Goal: Task Accomplishment & Management: Complete application form

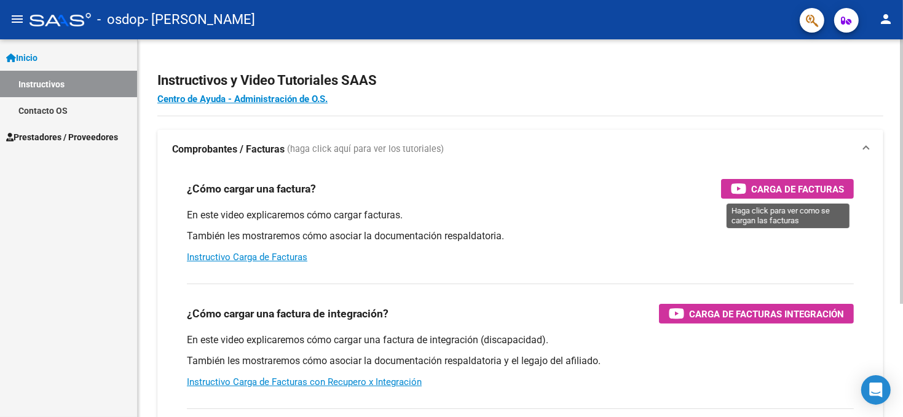
click at [794, 190] on span "Carga de Facturas" at bounding box center [797, 188] width 93 height 15
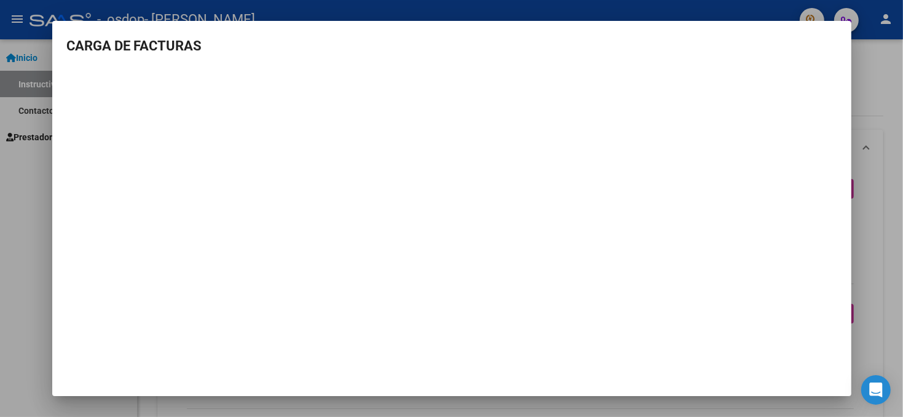
click at [881, 66] on div at bounding box center [451, 208] width 903 height 417
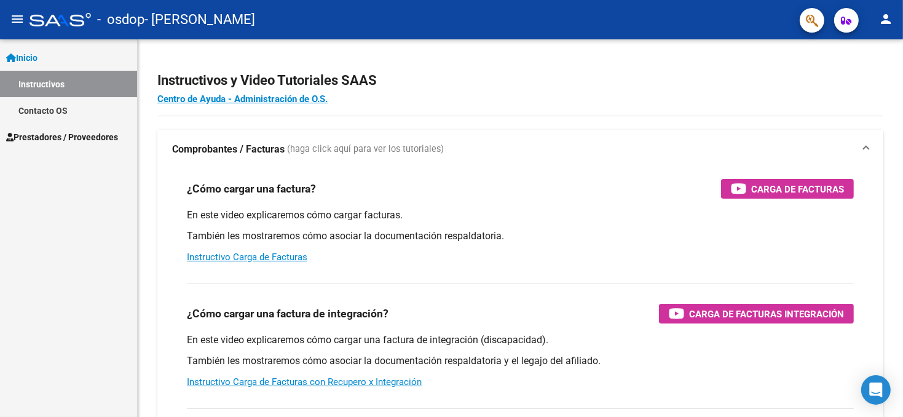
click at [95, 136] on span "Prestadores / Proveedores" at bounding box center [62, 137] width 112 height 14
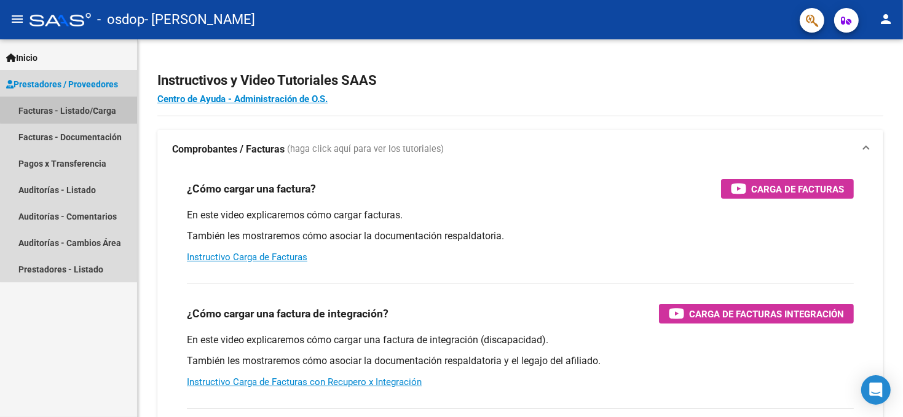
click at [101, 108] on link "Facturas - Listado/Carga" at bounding box center [68, 110] width 137 height 26
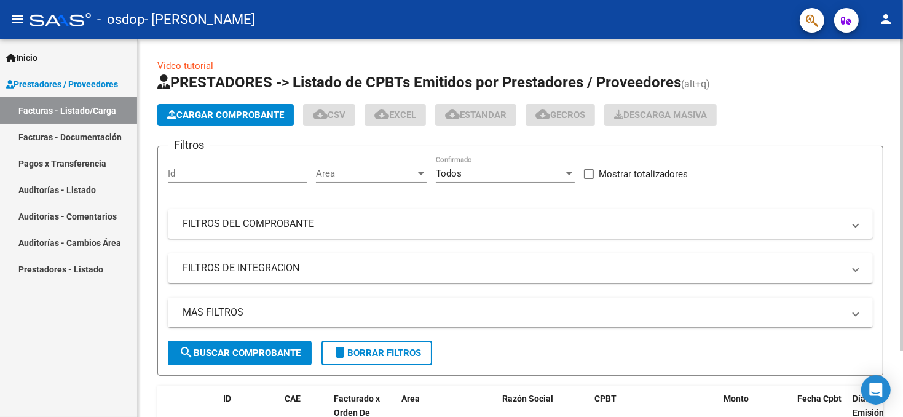
click at [241, 114] on span "Cargar Comprobante" at bounding box center [225, 114] width 117 height 11
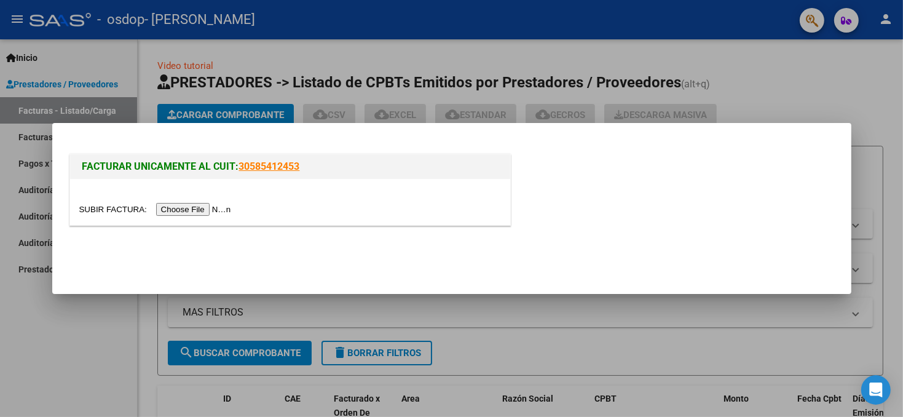
click at [188, 210] on input "file" at bounding box center [156, 209] width 155 height 13
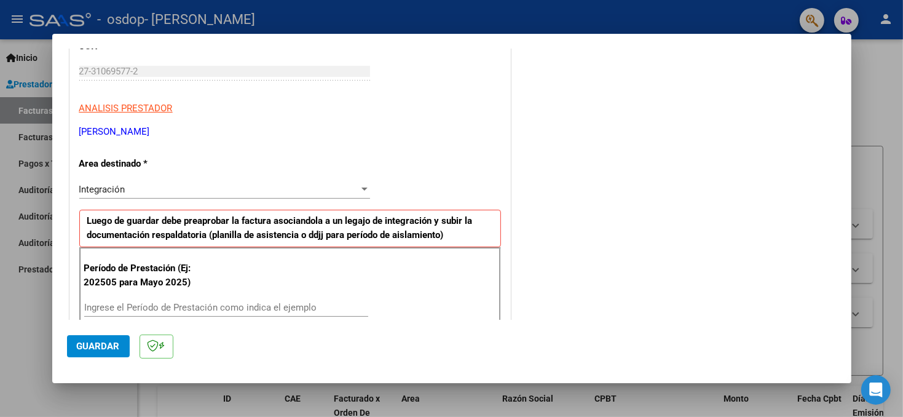
scroll to position [184, 0]
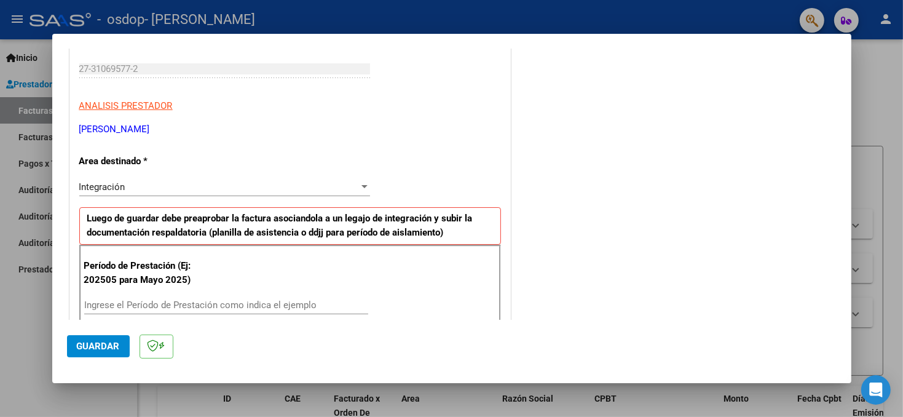
click at [361, 183] on div at bounding box center [364, 187] width 11 height 10
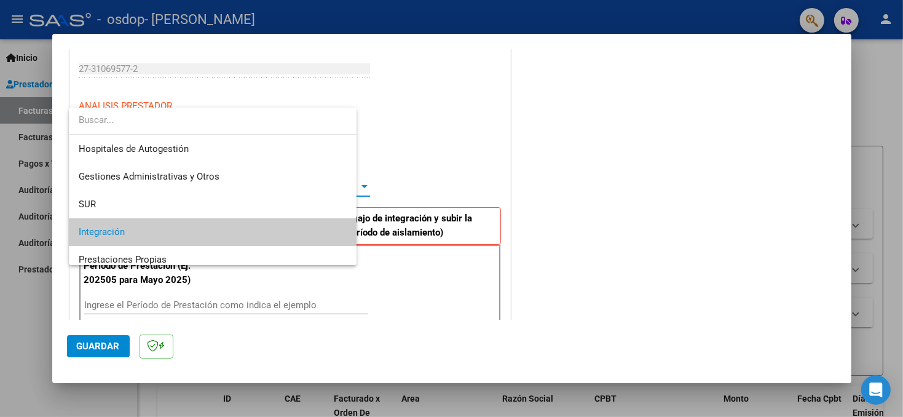
scroll to position [45, 0]
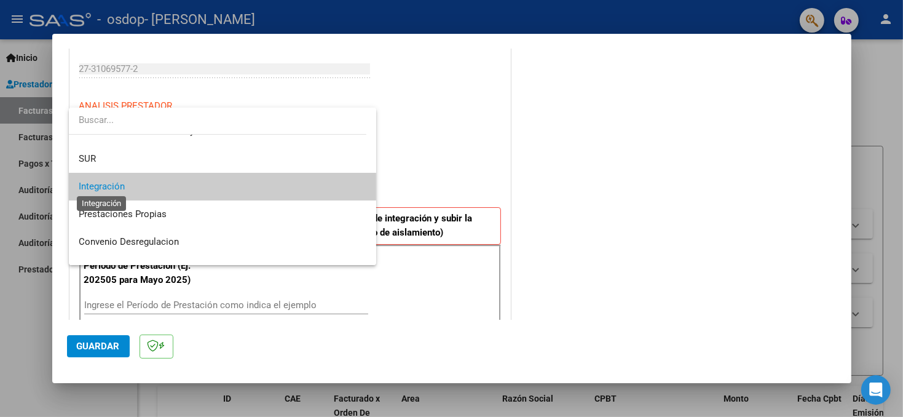
click at [99, 184] on span "Integración" at bounding box center [102, 186] width 46 height 11
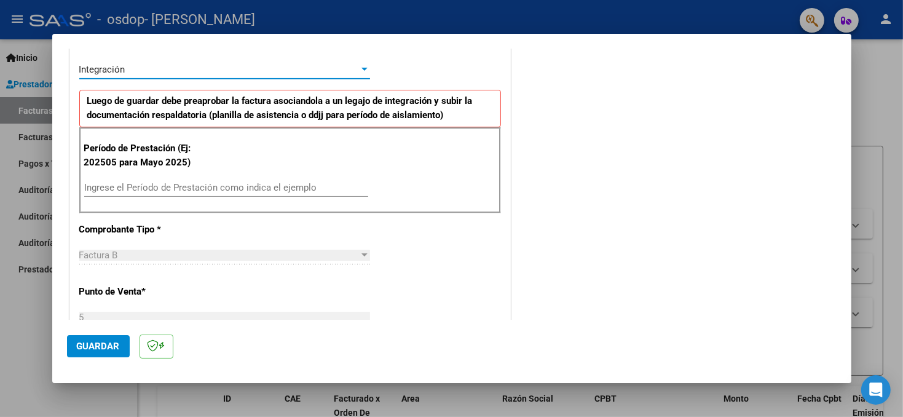
scroll to position [307, 0]
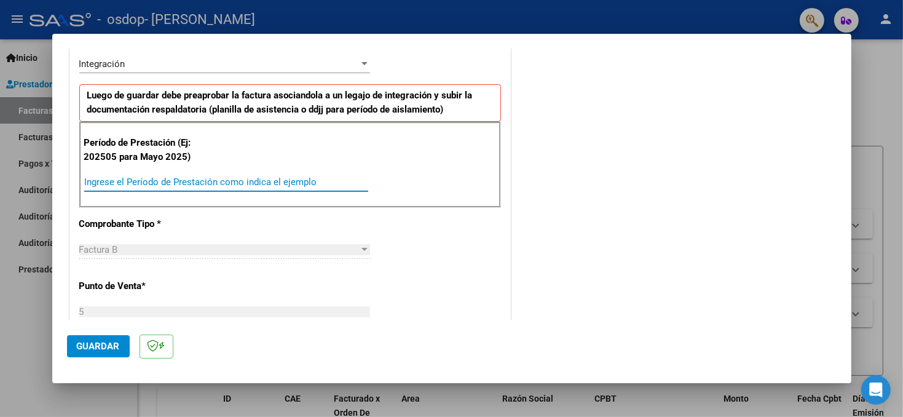
click at [124, 179] on input "Ingrese el Período de Prestación como indica el ejemplo" at bounding box center [226, 181] width 284 height 11
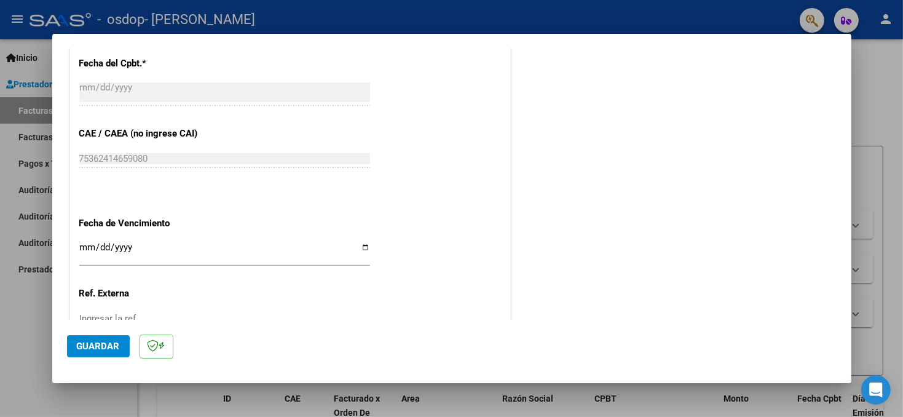
scroll to position [738, 0]
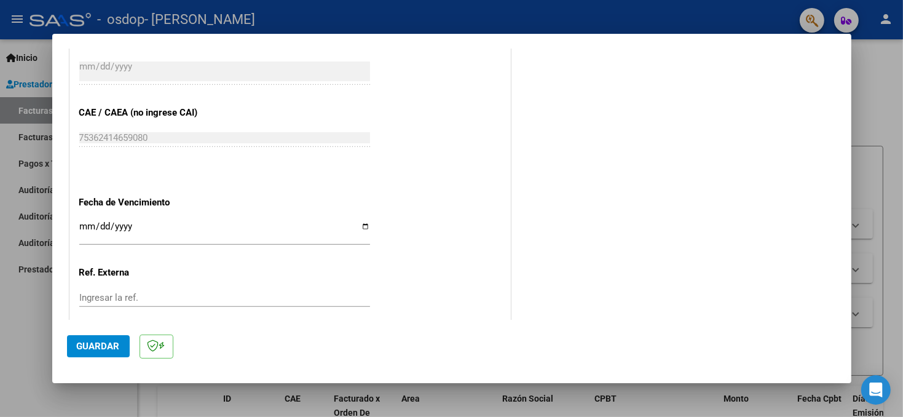
type input "202508"
click at [360, 224] on input "Ingresar la fecha" at bounding box center [224, 231] width 291 height 20
type input "[DATE]"
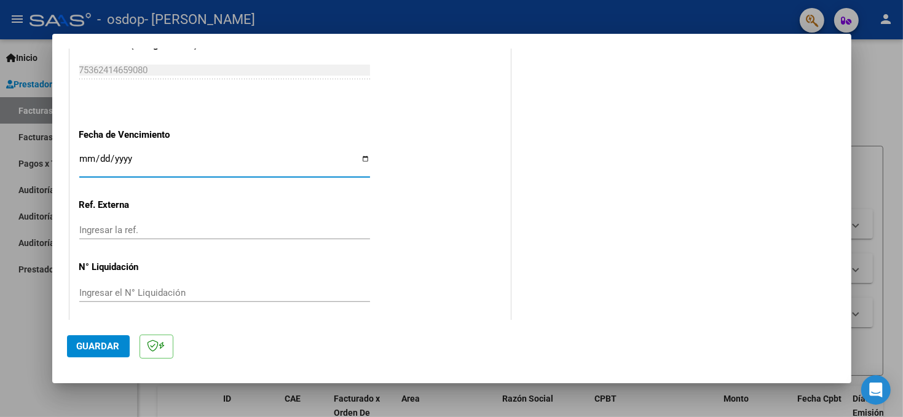
scroll to position [809, 0]
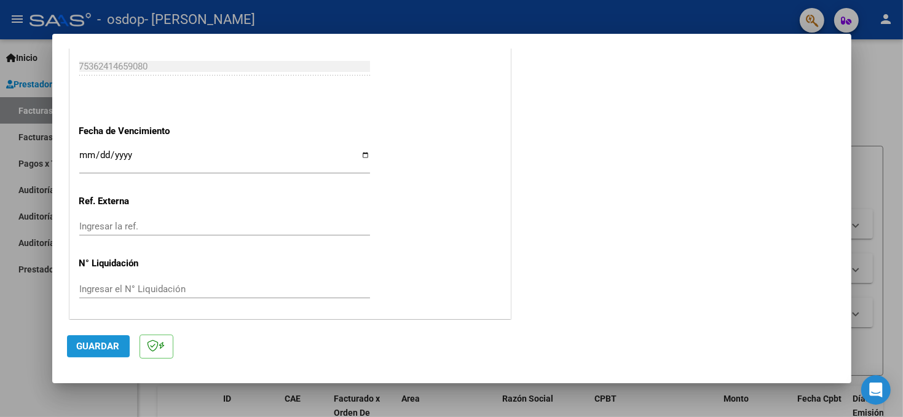
click at [95, 345] on span "Guardar" at bounding box center [98, 345] width 43 height 11
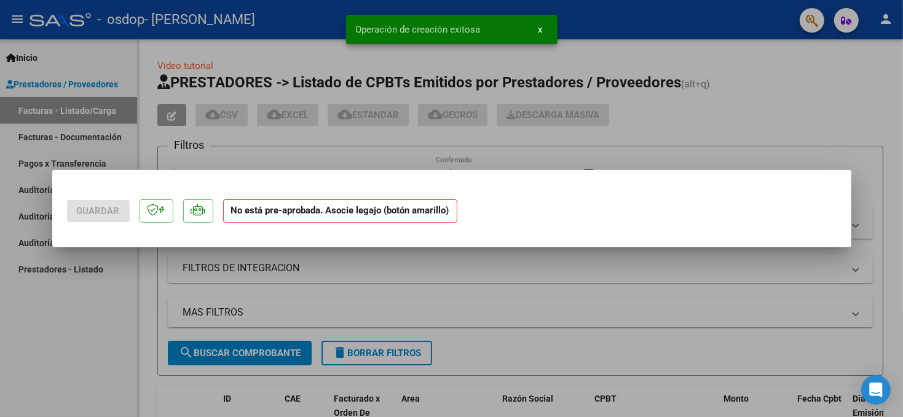
scroll to position [0, 0]
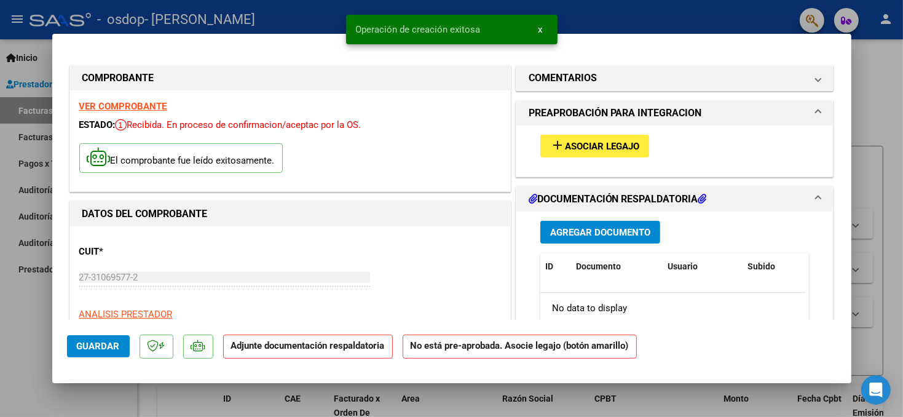
click at [565, 147] on span "Asociar Legajo" at bounding box center [602, 146] width 74 height 11
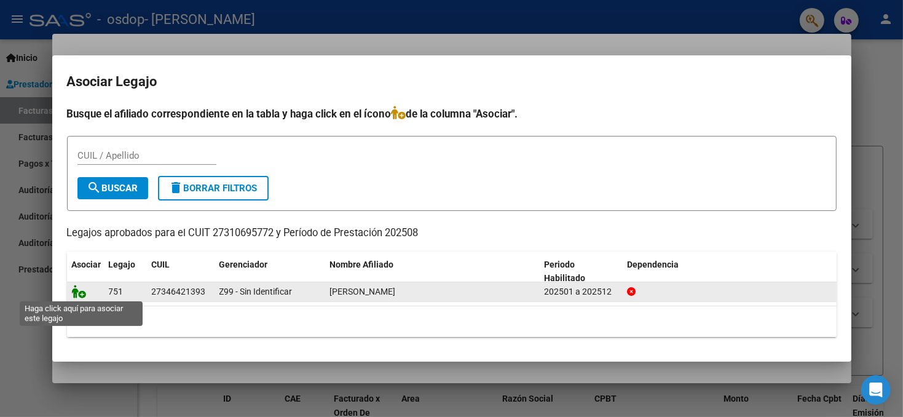
click at [79, 292] on icon at bounding box center [79, 292] width 15 height 14
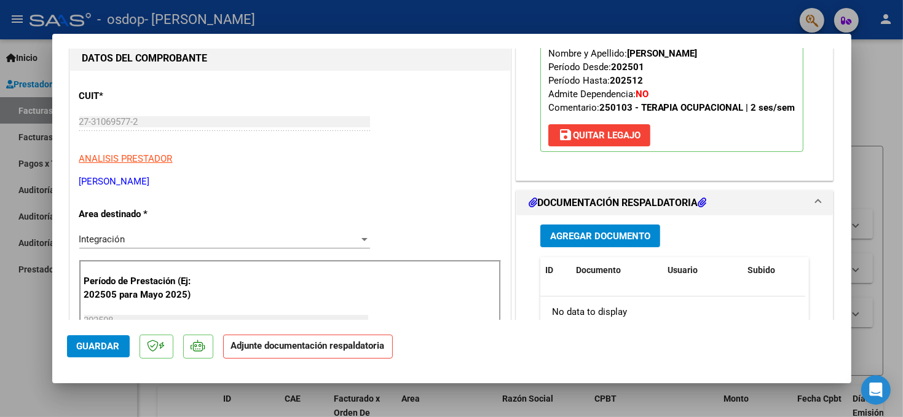
scroll to position [213, 0]
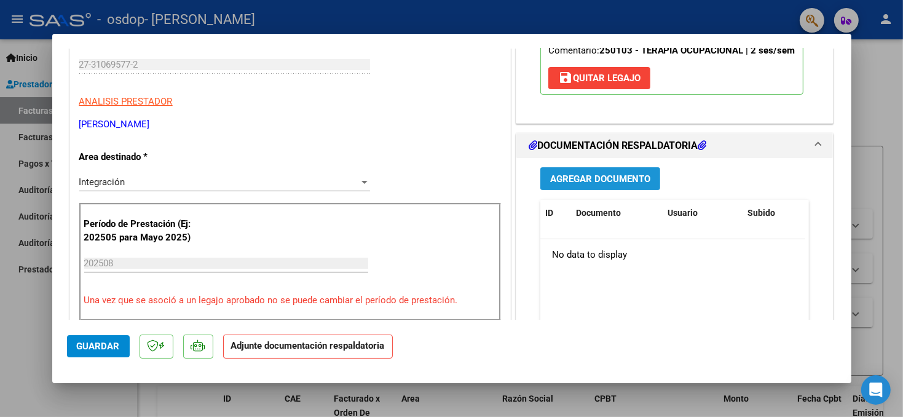
click at [610, 179] on span "Agregar Documento" at bounding box center [600, 178] width 100 height 11
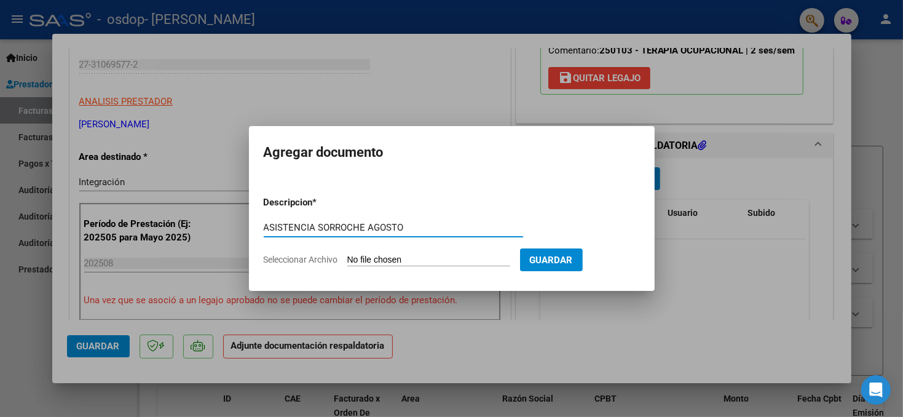
type input "ASISTENCIA SORROCHE AGOSTO"
click at [463, 261] on input "Seleccionar Archivo" at bounding box center [428, 260] width 163 height 12
type input "C:\fakepath\ASISTENCIA SORROCHE [DATE].pdf"
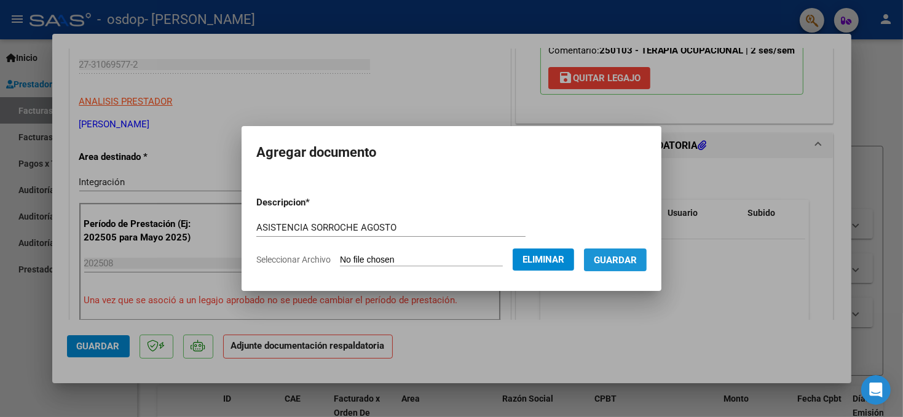
click at [631, 259] on span "Guardar" at bounding box center [615, 259] width 43 height 11
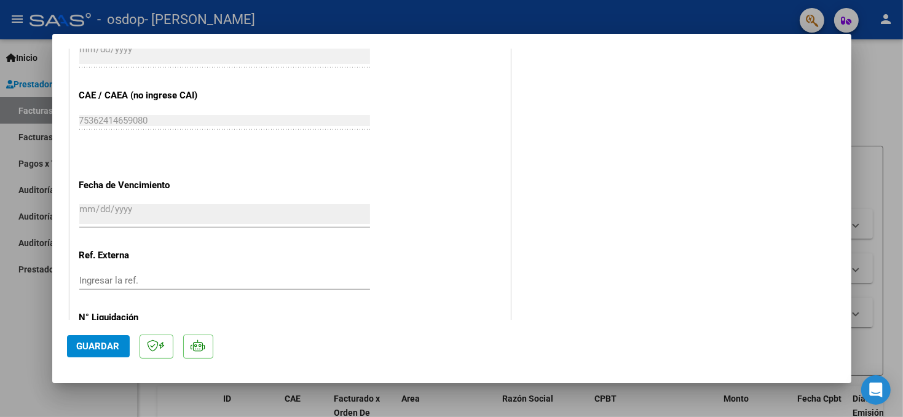
scroll to position [827, 0]
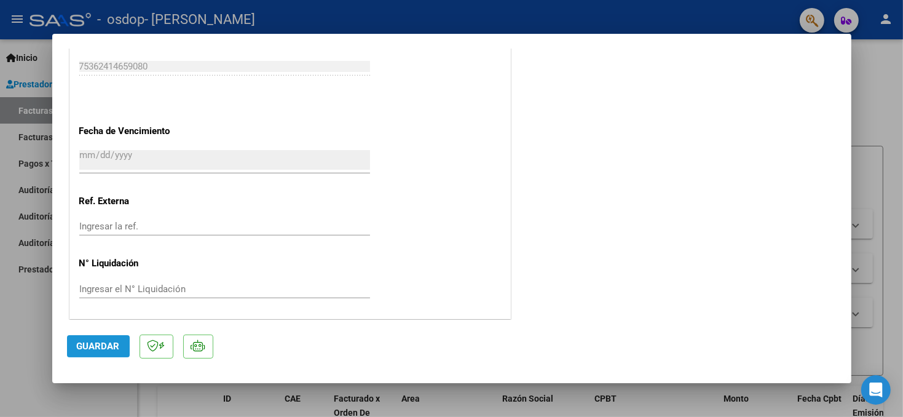
click at [98, 348] on span "Guardar" at bounding box center [98, 345] width 43 height 11
click at [876, 119] on div at bounding box center [451, 208] width 903 height 417
type input "$ 0,00"
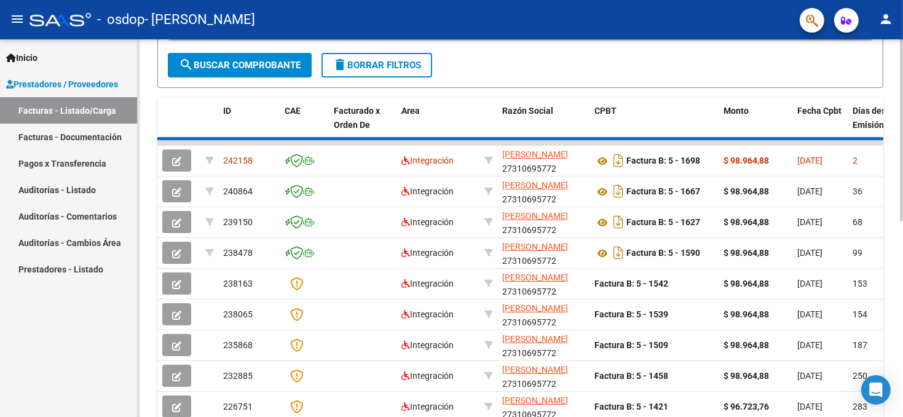
scroll to position [283, 0]
